Goal: Task Accomplishment & Management: Manage account settings

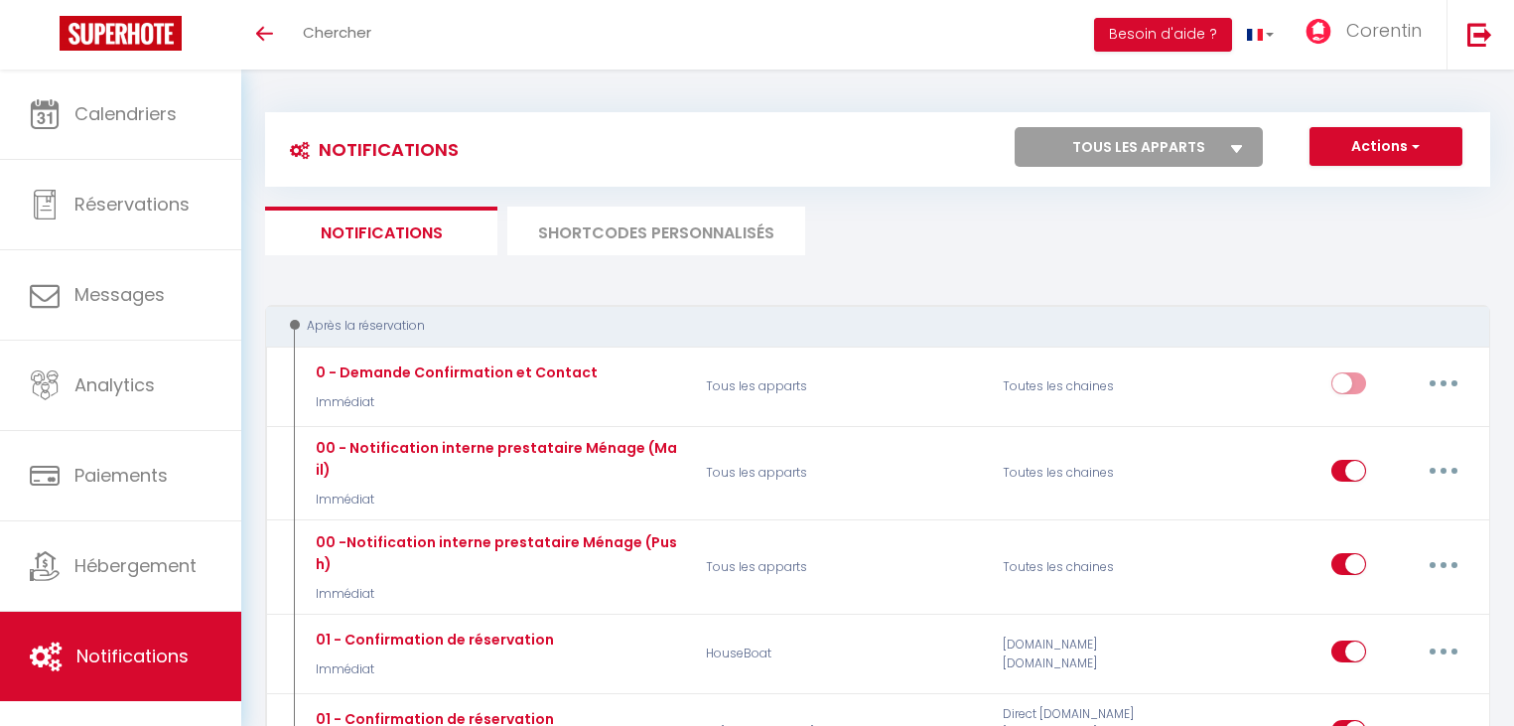
select select
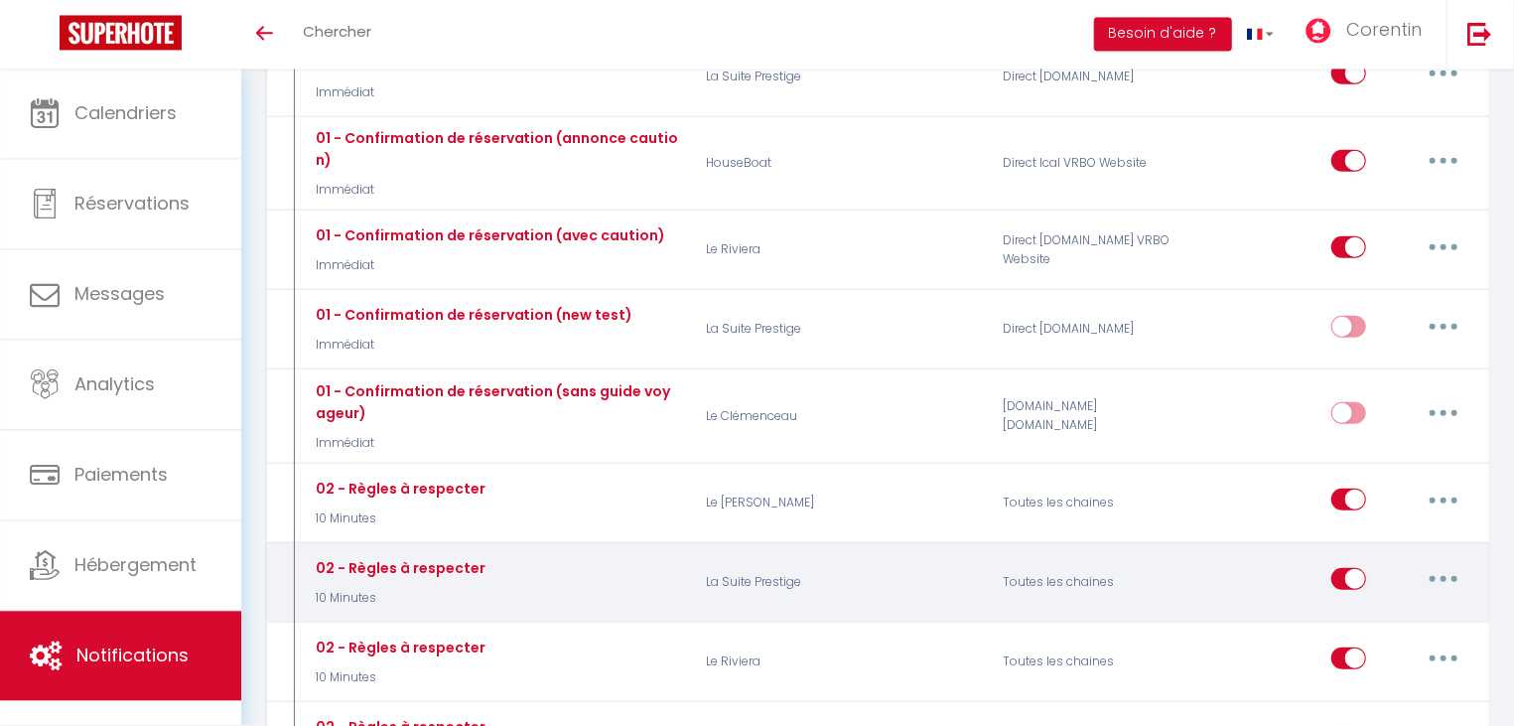
scroll to position [851, 0]
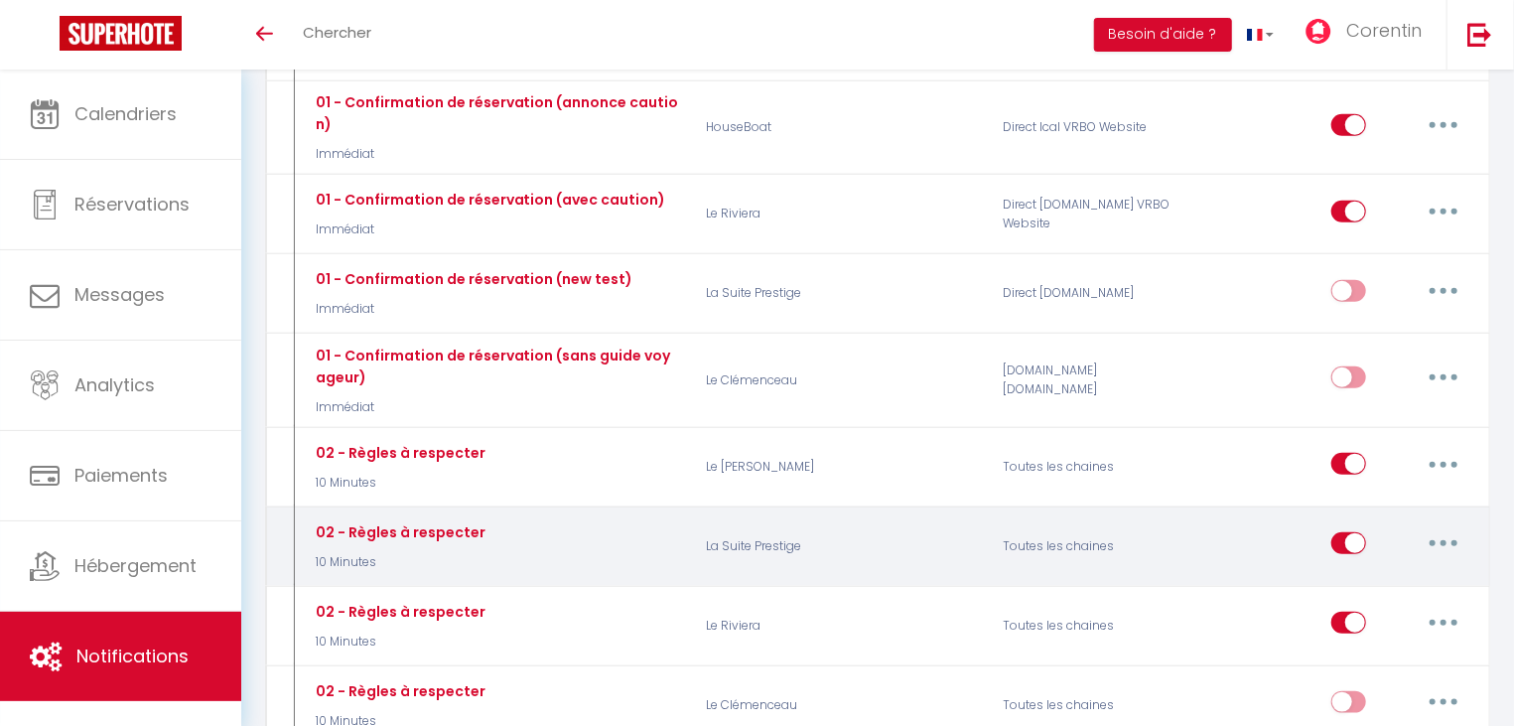
click at [1438, 527] on button "button" at bounding box center [1444, 543] width 56 height 32
click at [1419, 572] on link "Editer" at bounding box center [1391, 589] width 147 height 34
type input "02 - Règles à respecter"
select select "10 Minutes"
select select
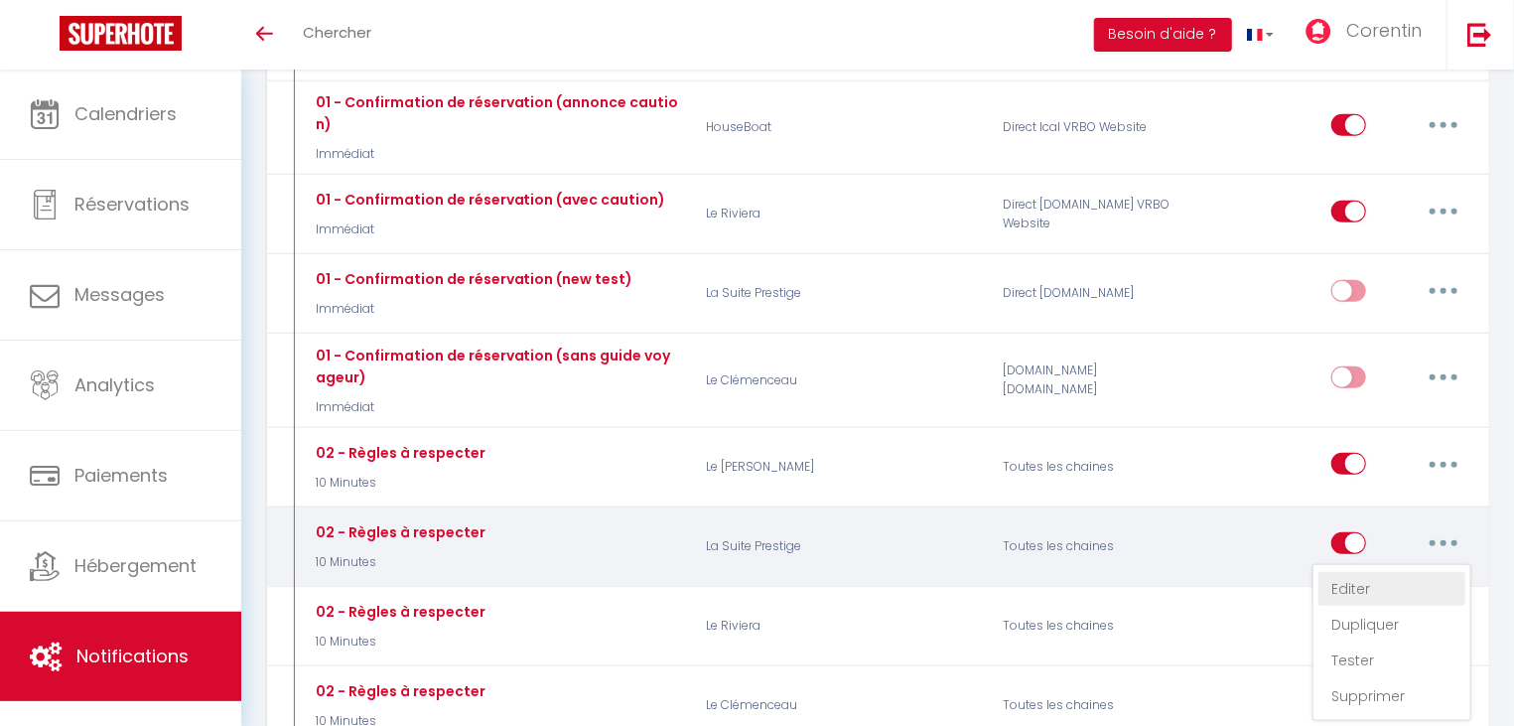
checkbox input "true"
checkbox input "false"
radio input "true"
type input "Quelques règles simples pour votre séjour à [RENTAL:CITY]"
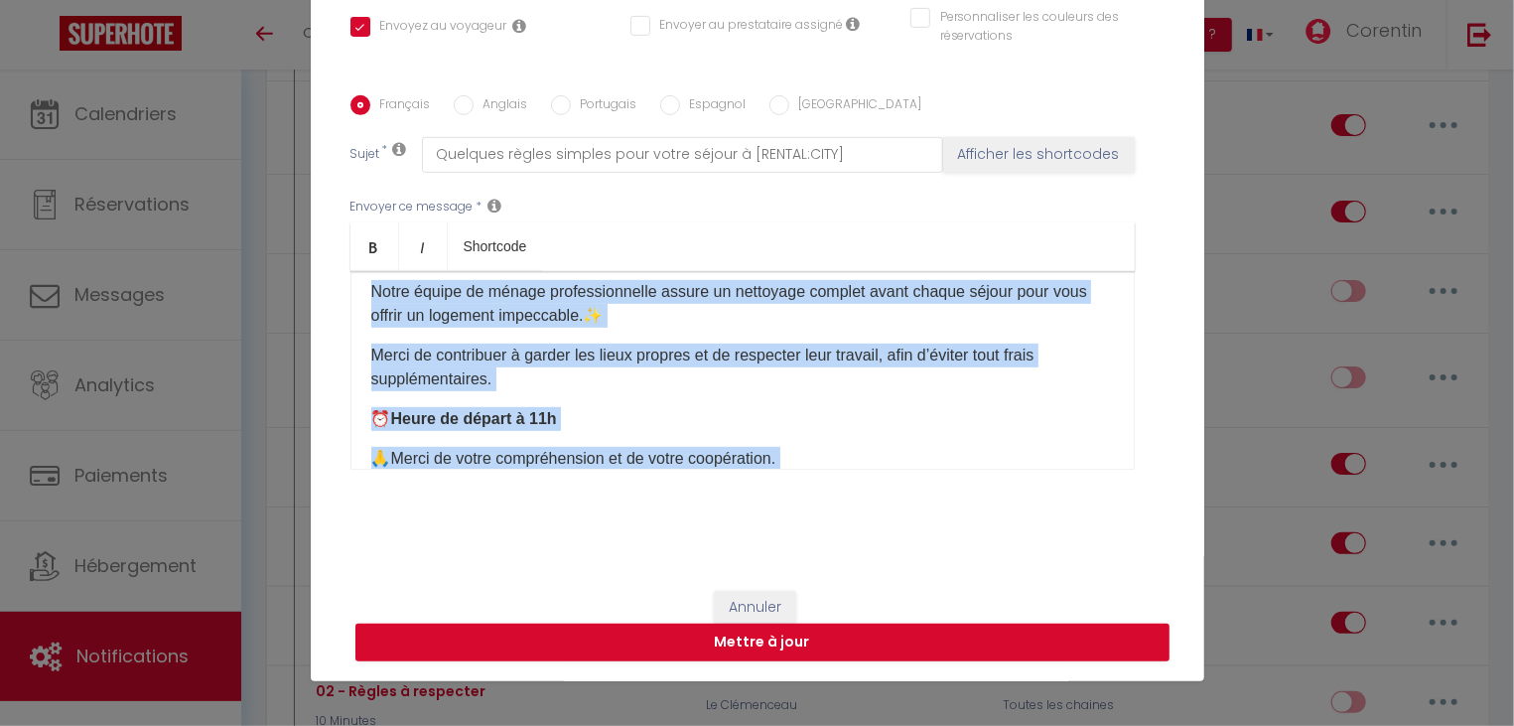
scroll to position [641, 0]
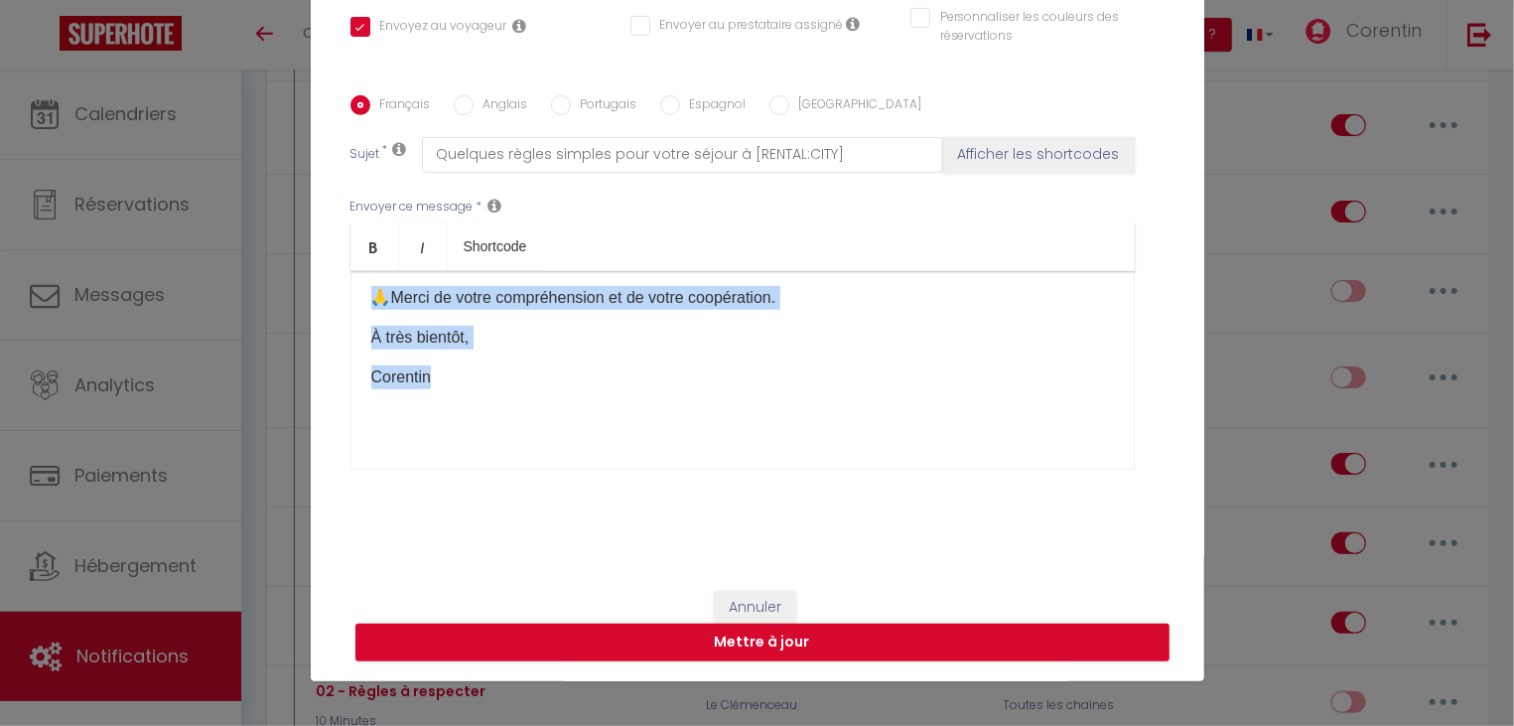
drag, startPoint x: 367, startPoint y: 344, endPoint x: 1163, endPoint y: 314, distance: 795.8
click at [1135, 314] on div "🌟 Bienvenue [GUEST:FIRST_NAME] Pour que votre séjour à [RENTAL:CITY] soit le pl…" at bounding box center [742, 370] width 784 height 199
copy div "Lore ips dolor sitame c [ADIPIS:ELIT] sedd ei temp incididu utlabore et dol ma …"
